Goal: Information Seeking & Learning: Learn about a topic

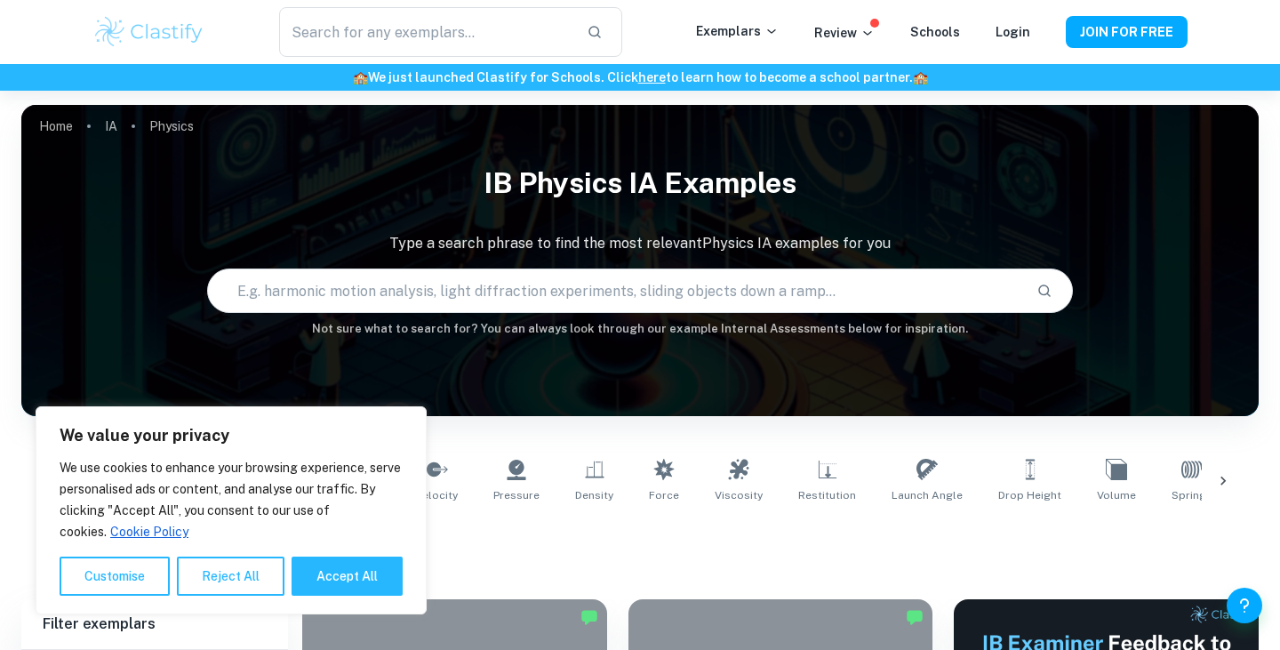
scroll to position [284, 0]
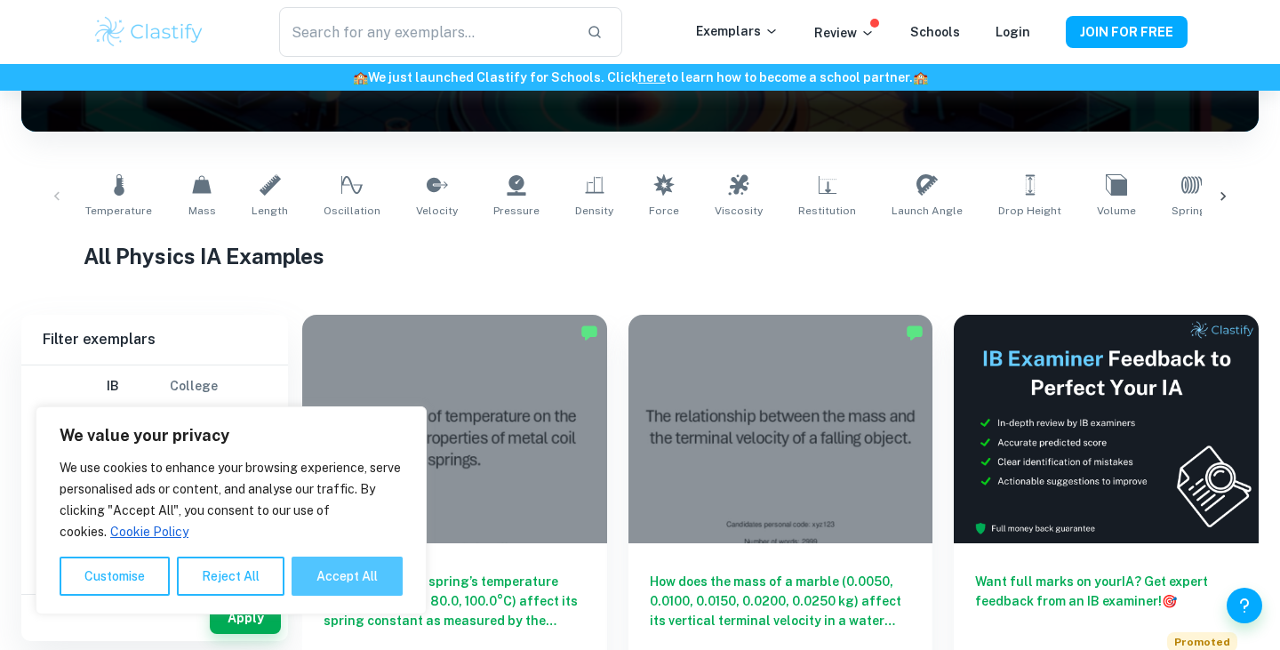
click at [371, 570] on button "Accept All" at bounding box center [346, 575] width 111 height 39
checkbox input "true"
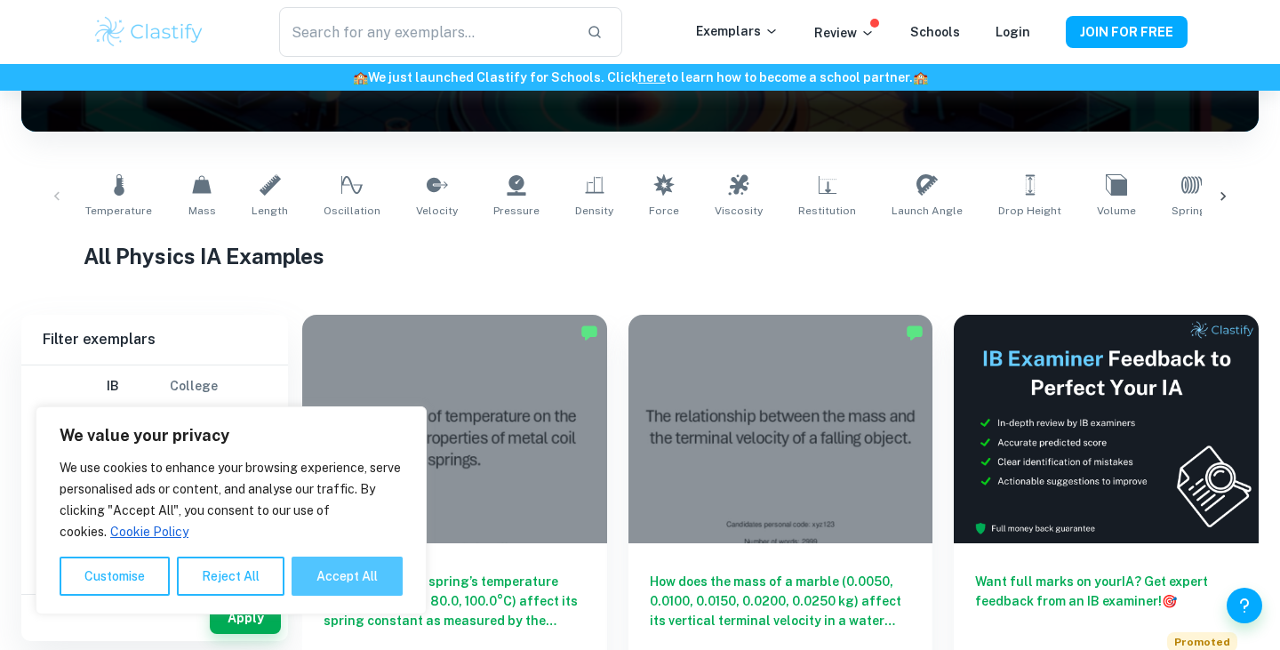
checkbox input "true"
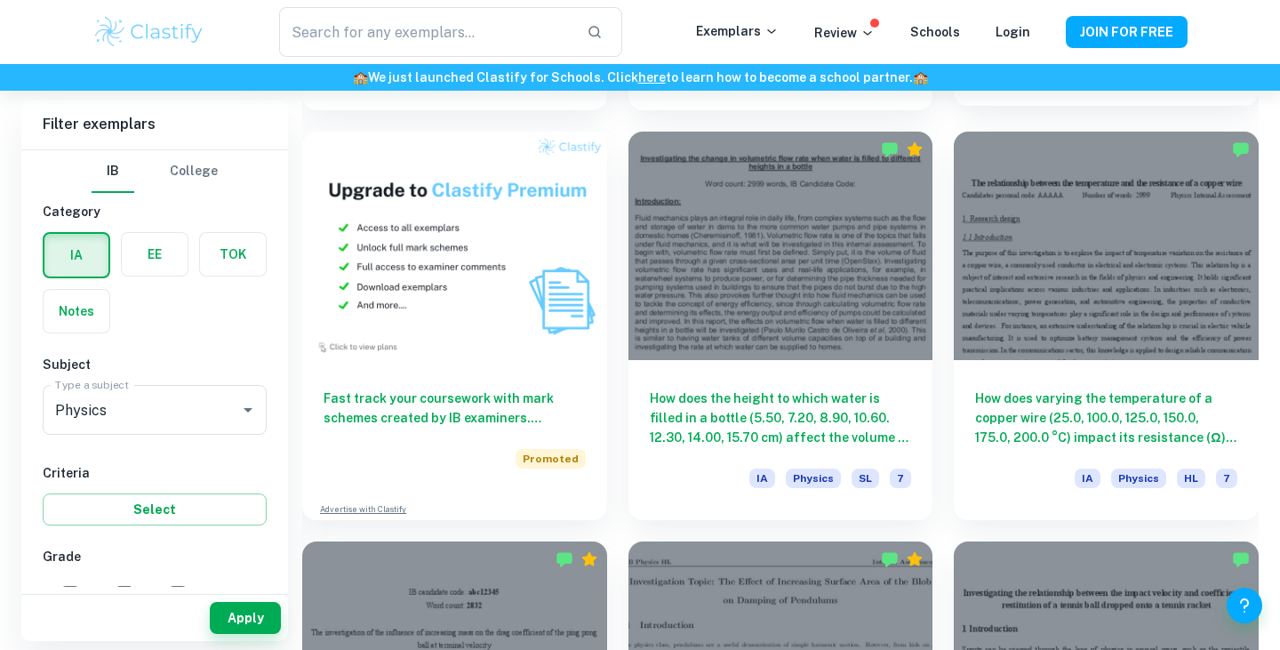
scroll to position [1289, 0]
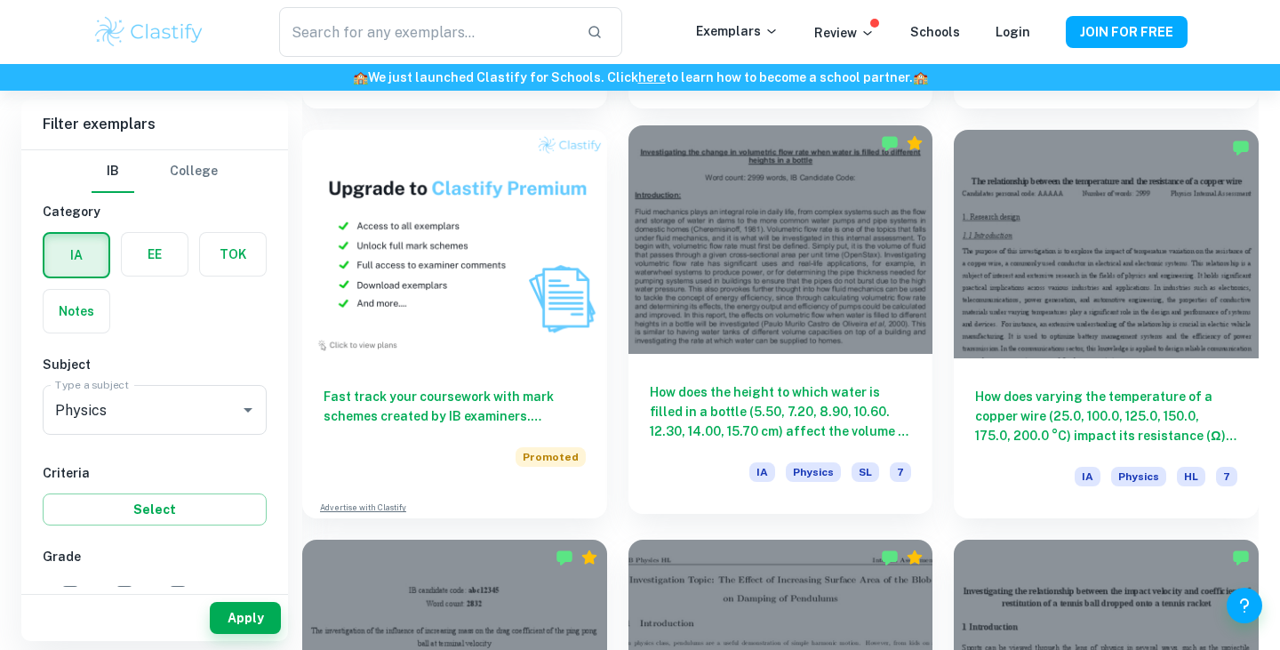
click at [874, 389] on h6 "How does the height to which water is filled in a bottle (5.50, 7.20, 8.90, 10.…" at bounding box center [781, 411] width 262 height 59
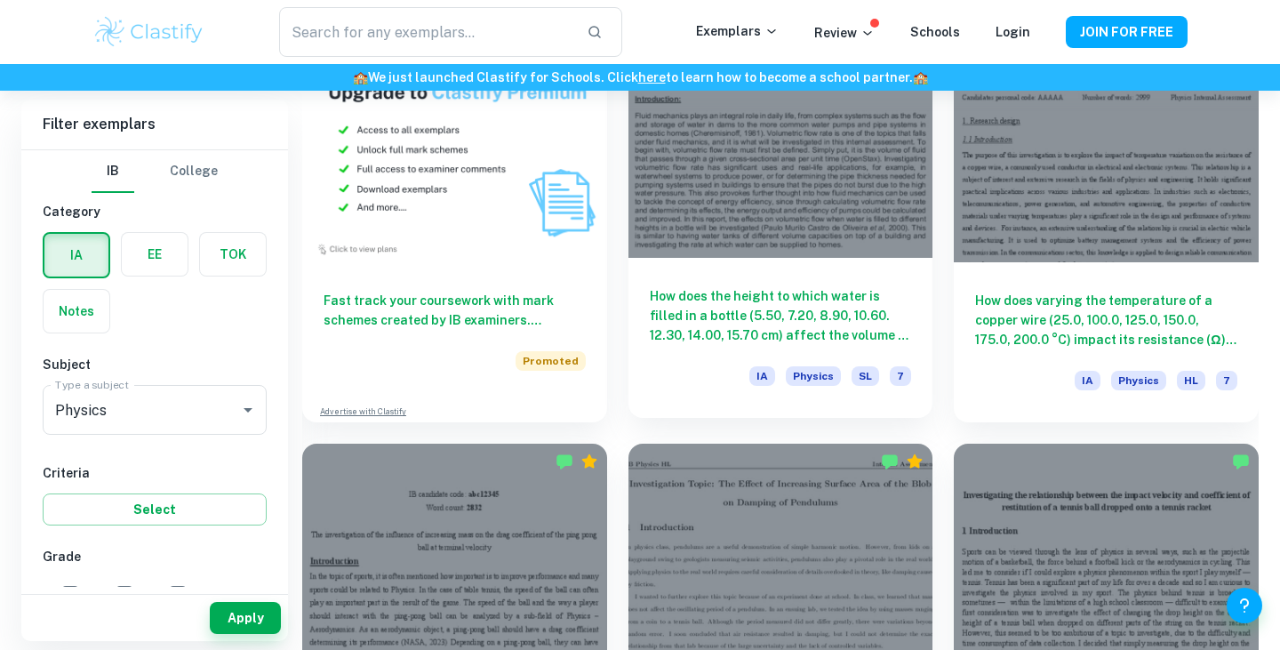
scroll to position [1390, 0]
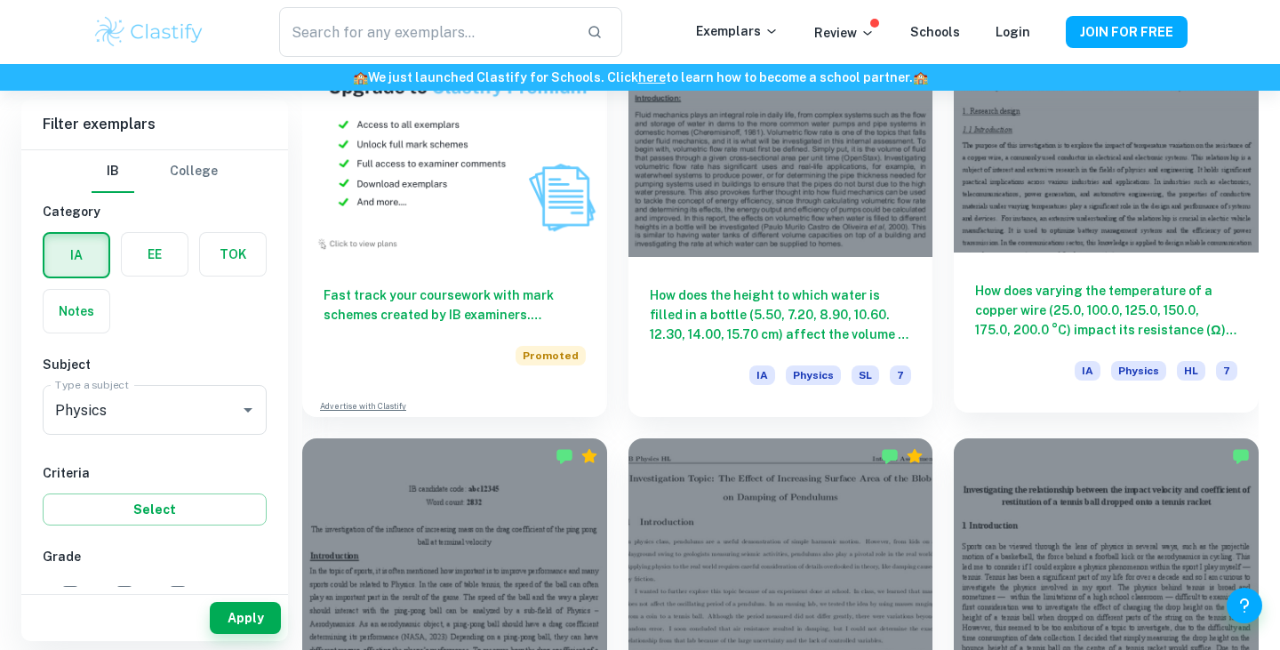
click at [1097, 287] on h6 "How does varying the temperature of a copper wire (25.0, 100.0, 125.0, 150.0, 1…" at bounding box center [1106, 310] width 262 height 59
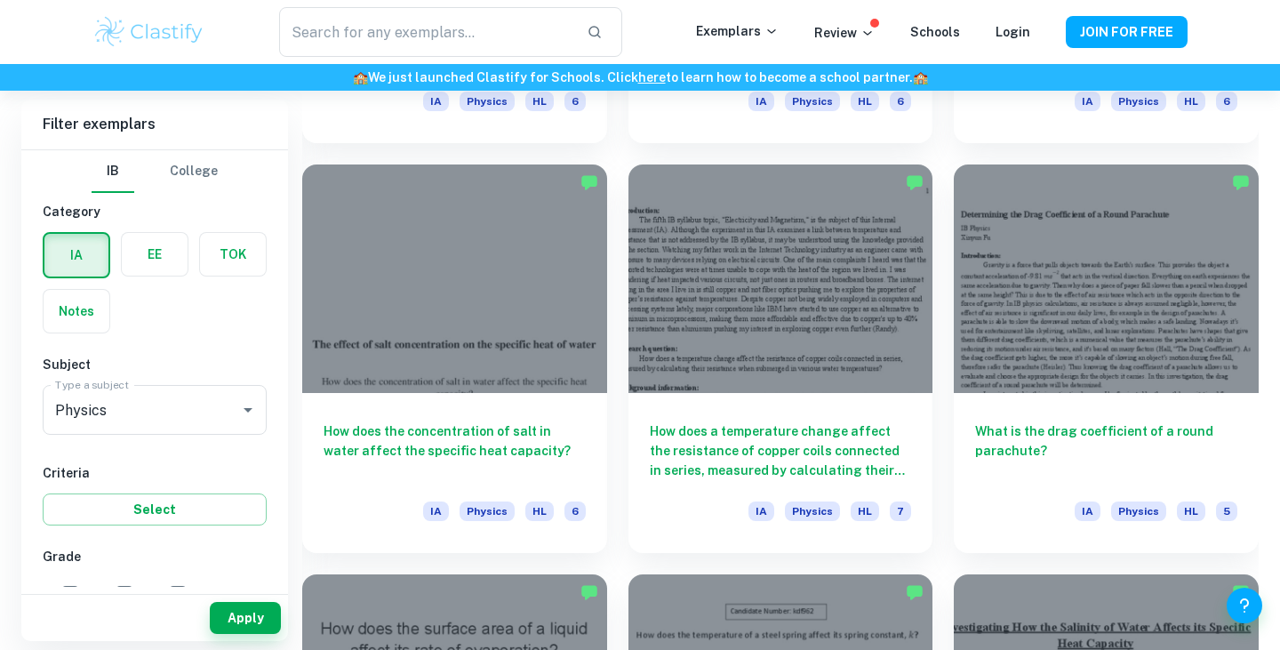
scroll to position [6214, 0]
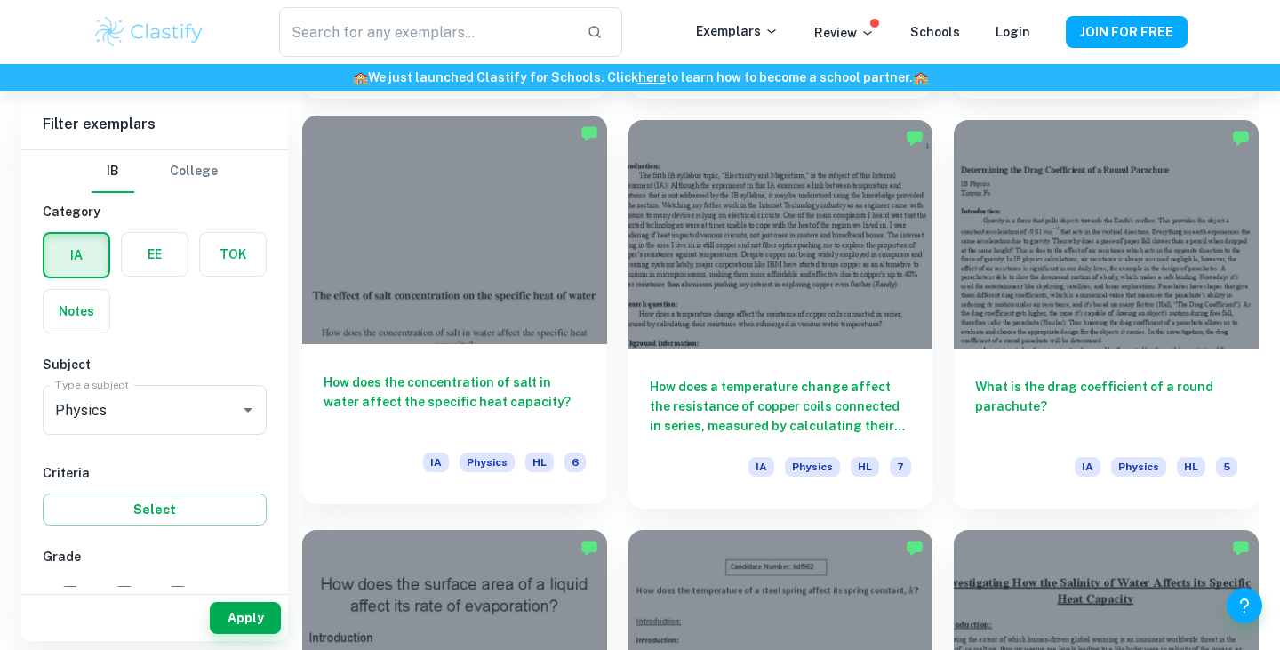
click at [513, 273] on div at bounding box center [454, 230] width 305 height 228
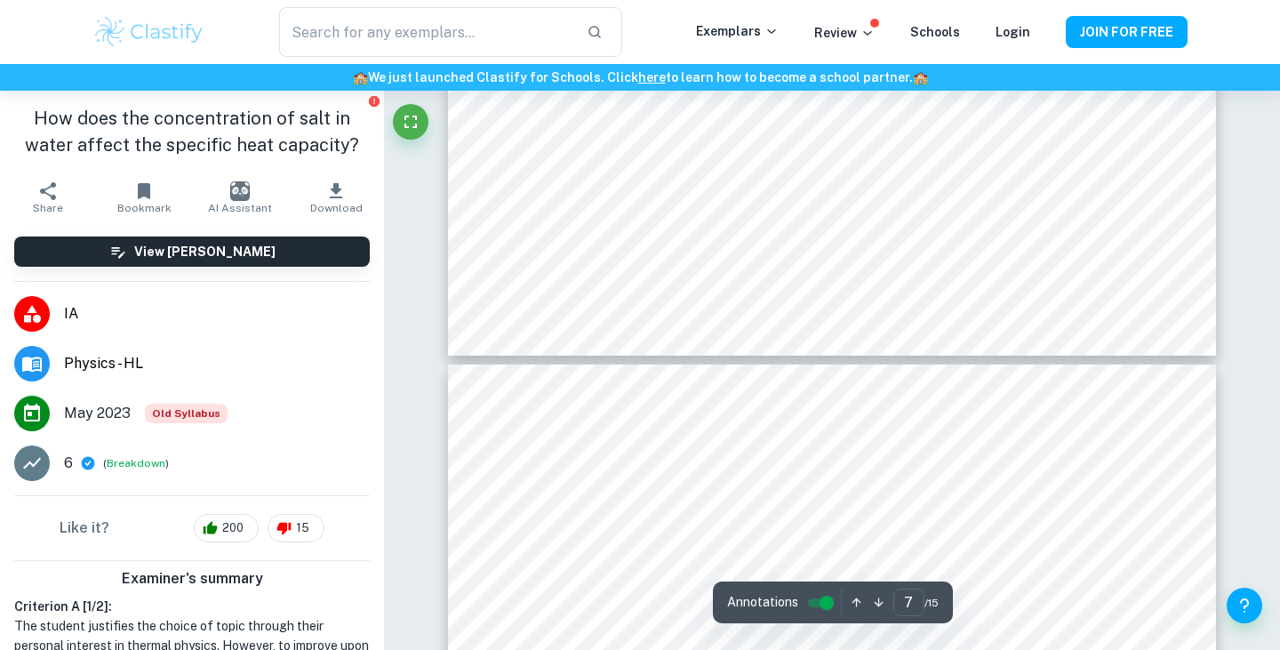
scroll to position [7008, 0]
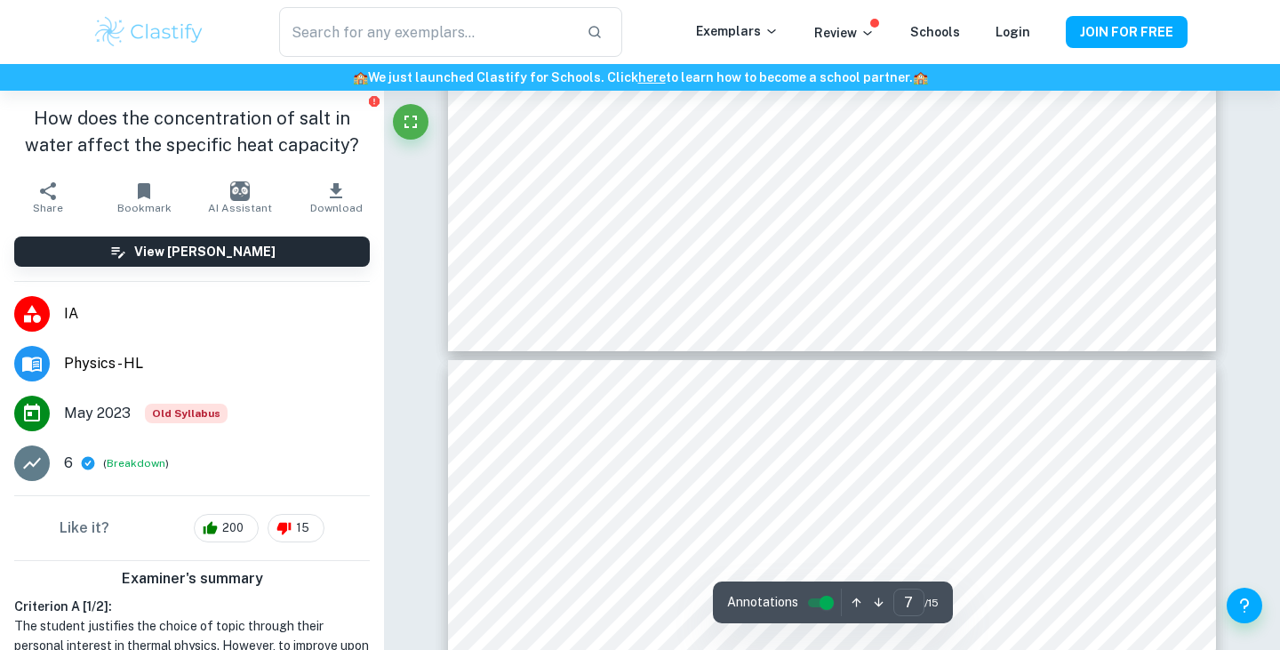
type input "8"
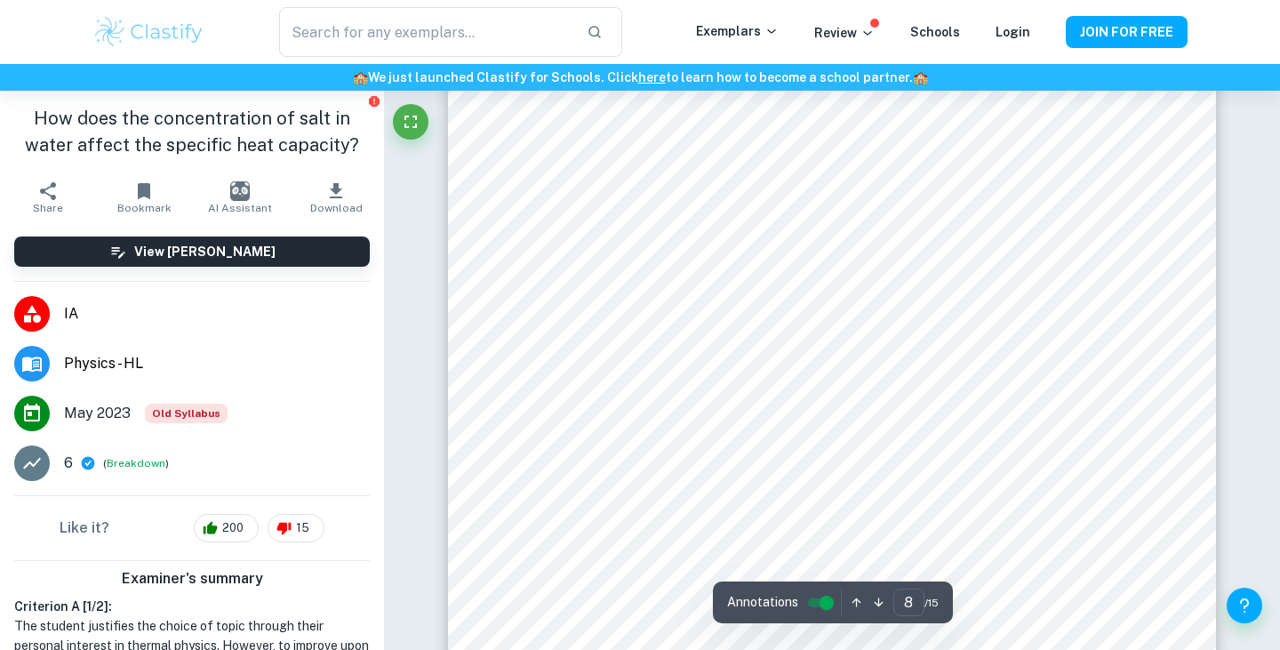
scroll to position [7680, 0]
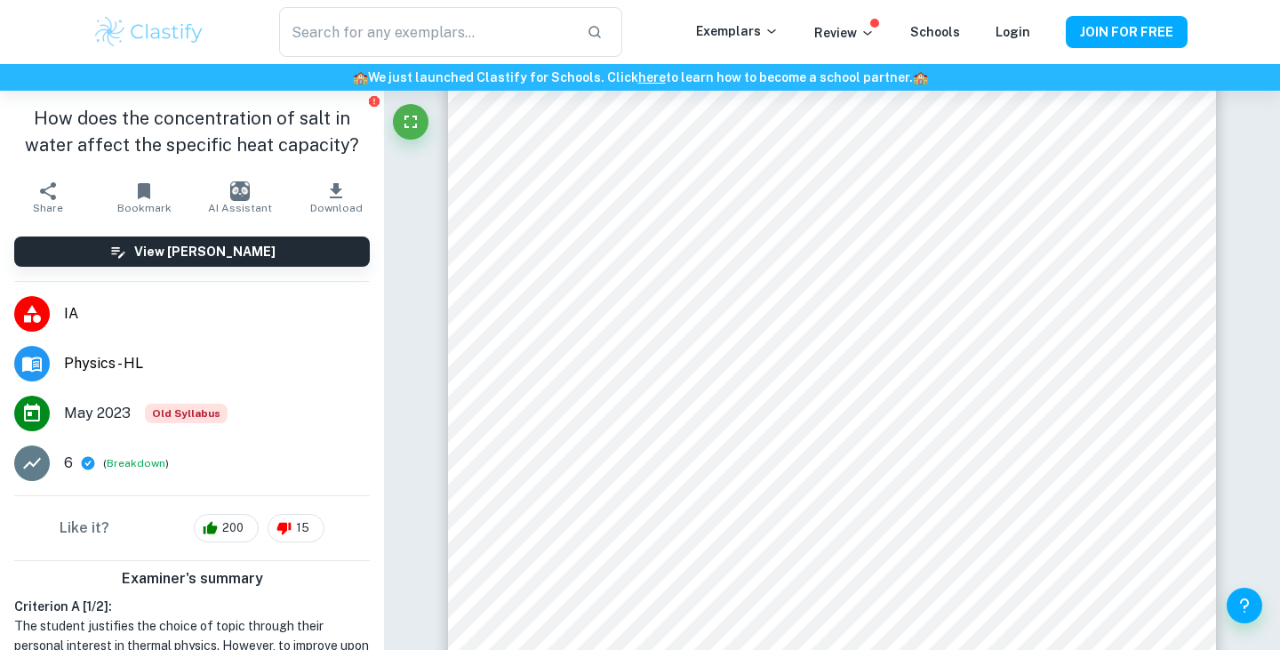
click at [336, 200] on icon "button" at bounding box center [335, 190] width 21 height 21
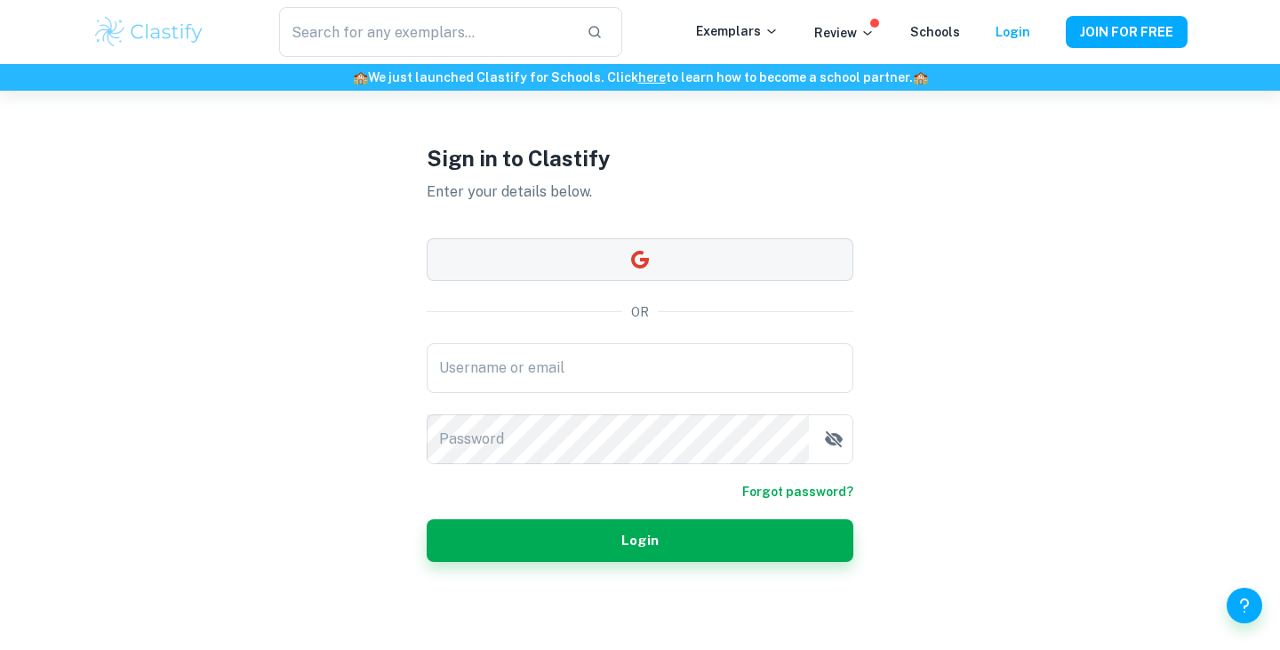
scroll to position [91, 0]
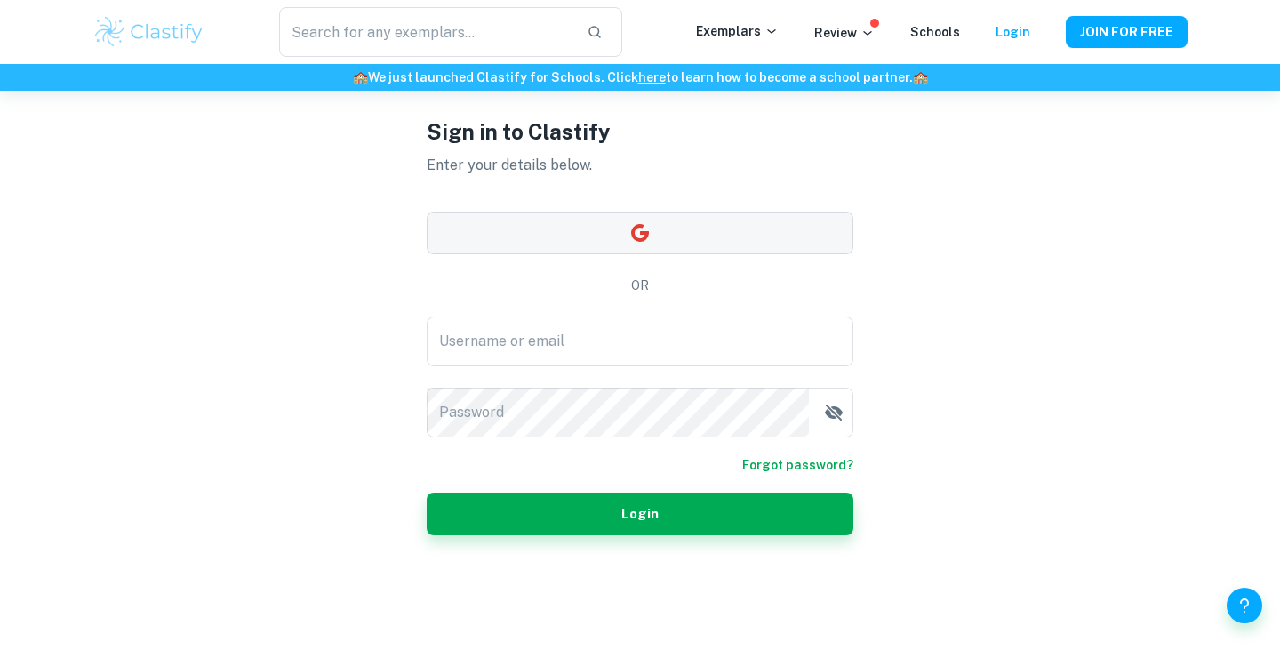
click at [670, 236] on button "button" at bounding box center [640, 232] width 427 height 43
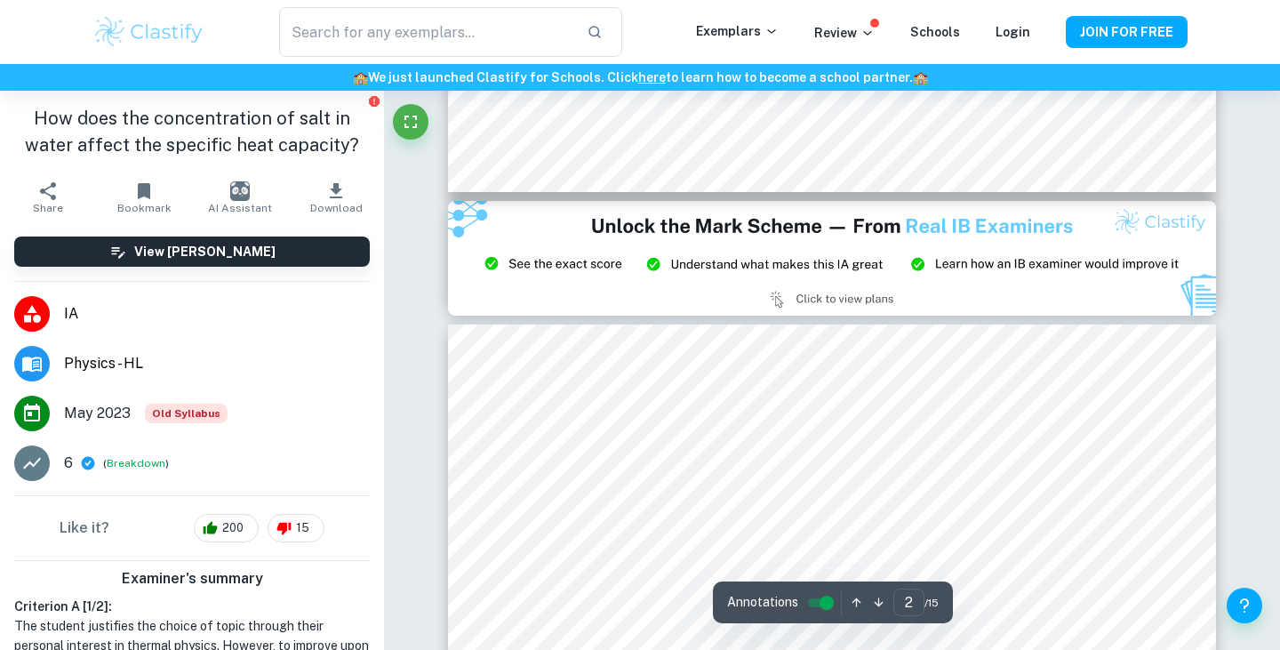
type input "3"
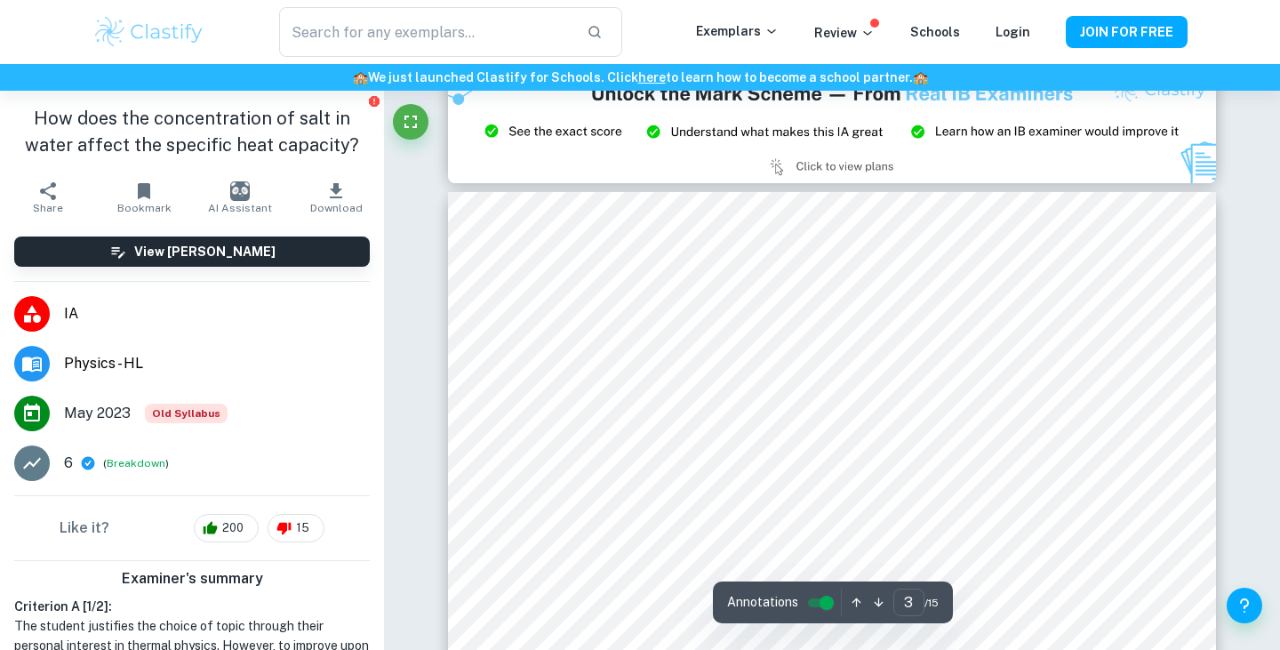
scroll to position [2175, 0]
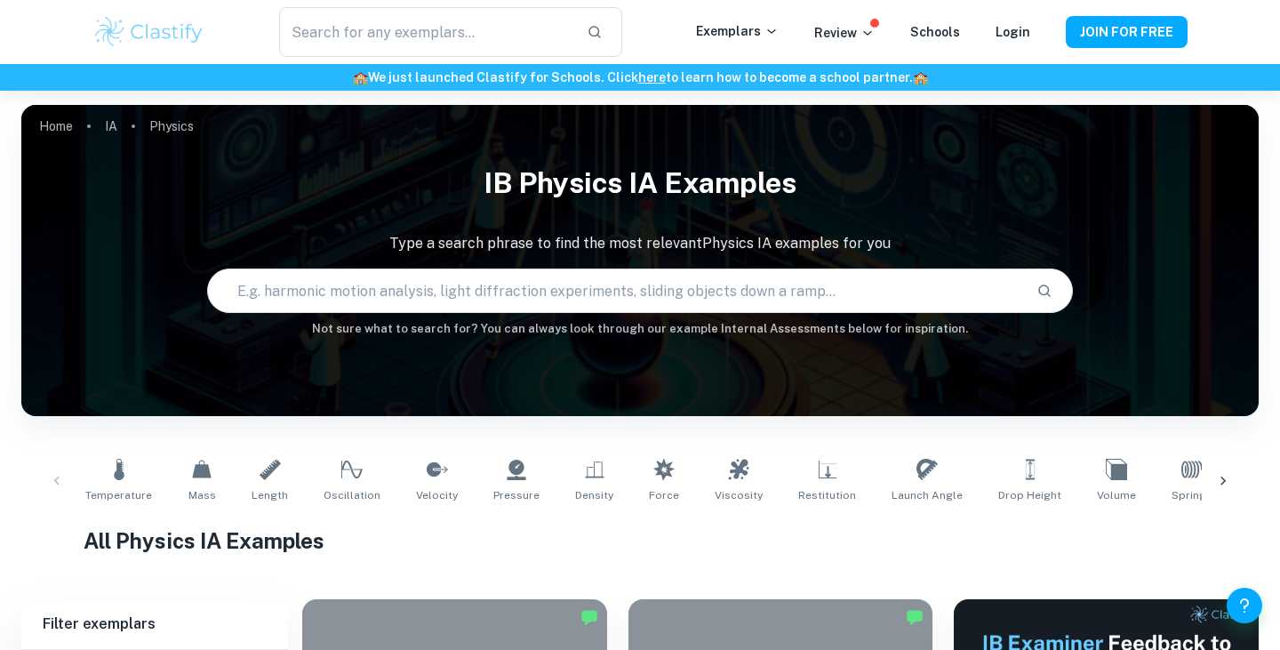
checkbox input "true"
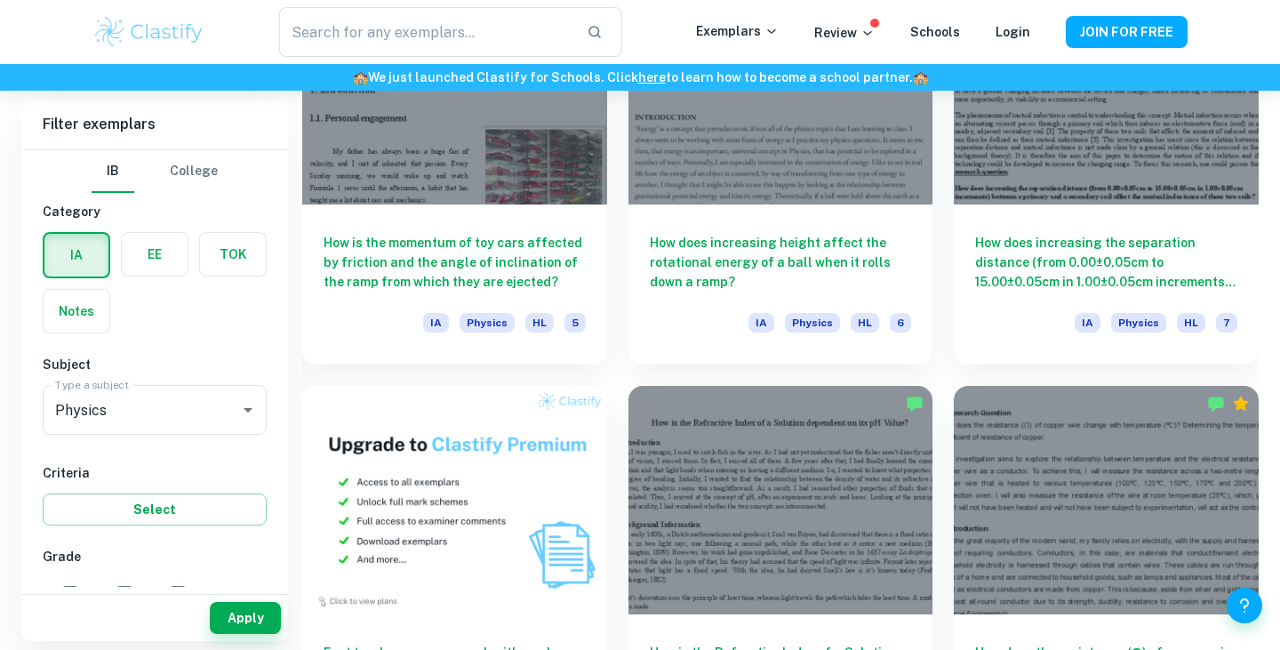
scroll to position [7622, 0]
